Goal: Task Accomplishment & Management: Use online tool/utility

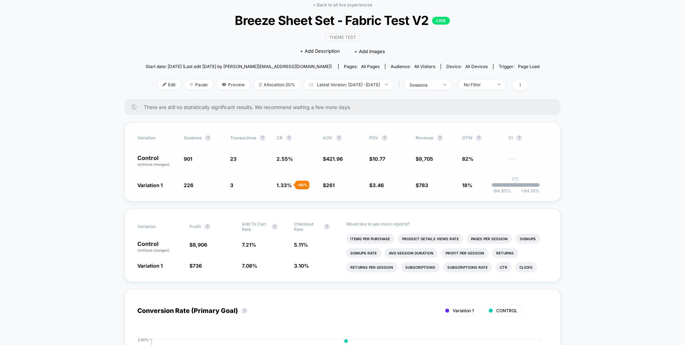
scroll to position [26, 0]
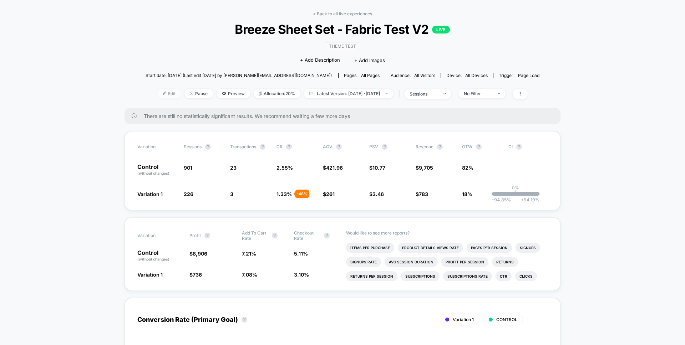
click at [157, 93] on span "Edit" at bounding box center [169, 94] width 24 height 10
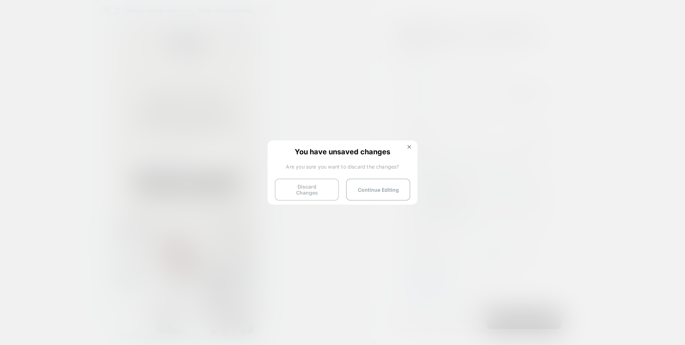
click at [318, 186] on button "Discard Changes" at bounding box center [307, 190] width 64 height 22
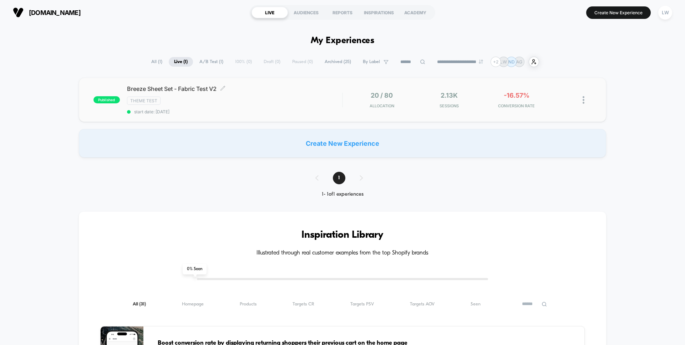
click at [277, 106] on div "Breeze Sheet Set - Fabric Test V2 Click to edit experience details Click to edi…" at bounding box center [234, 99] width 215 height 29
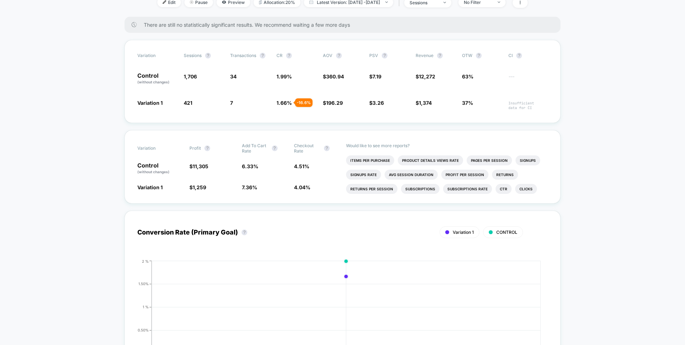
scroll to position [116, 0]
